Goal: Task Accomplishment & Management: Manage account settings

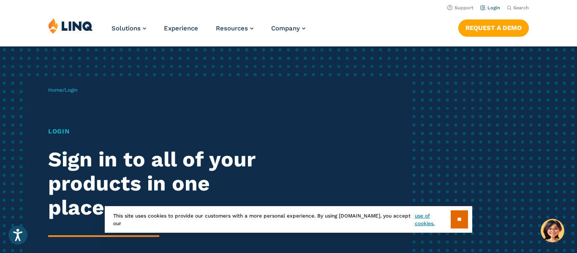
click at [498, 10] on link "Login" at bounding box center [490, 7] width 20 height 5
click at [453, 223] on input "**" at bounding box center [459, 219] width 17 height 18
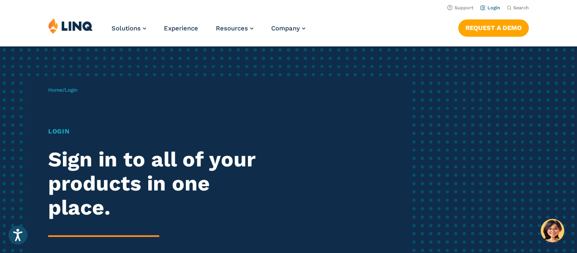
click at [495, 8] on link "Login" at bounding box center [490, 7] width 20 height 5
click at [492, 5] on link "Login" at bounding box center [490, 7] width 20 height 5
